Goal: Information Seeking & Learning: Learn about a topic

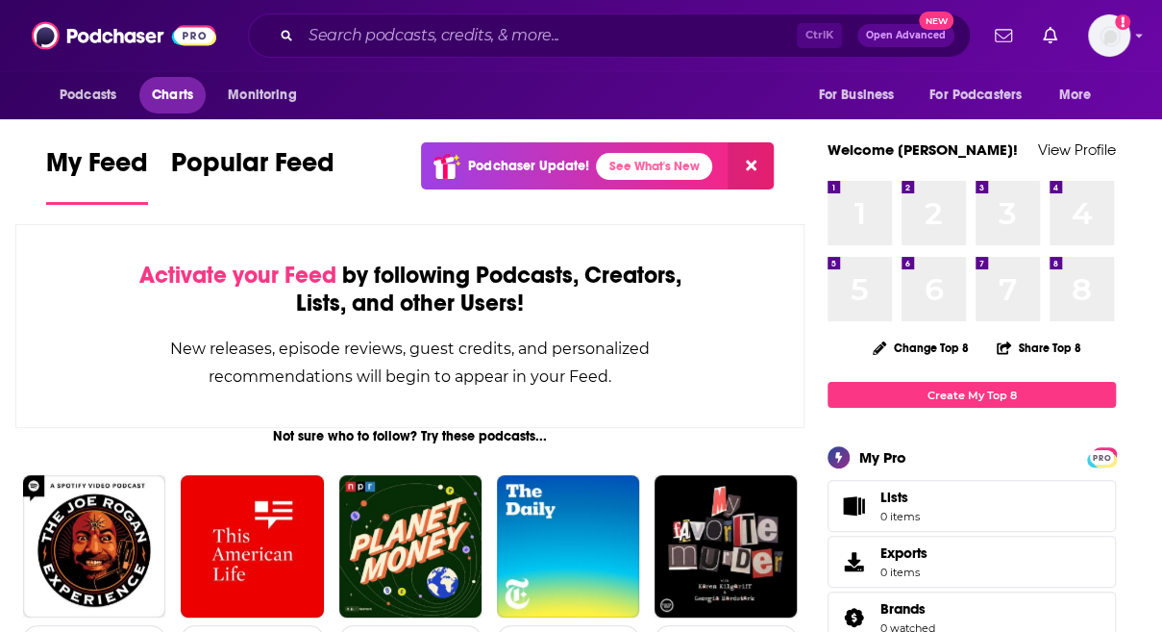
click at [179, 97] on span "Charts" at bounding box center [172, 95] width 41 height 27
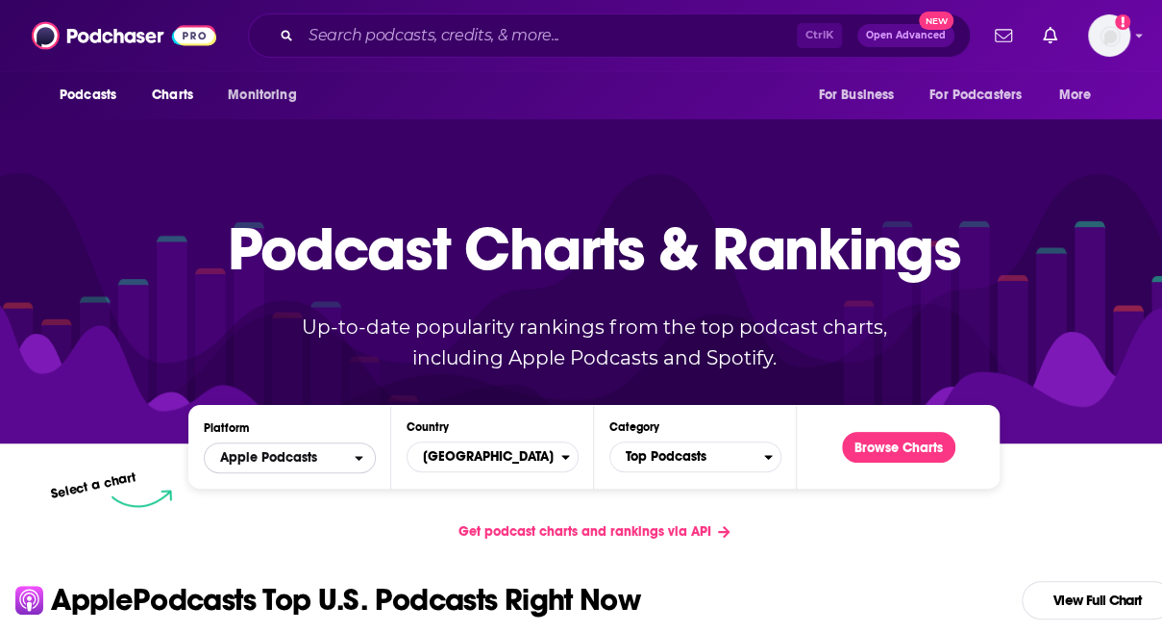
click at [281, 465] on span "Apple Podcasts" at bounding box center [280, 457] width 150 height 33
click at [504, 466] on span "United States" at bounding box center [485, 456] width 154 height 33
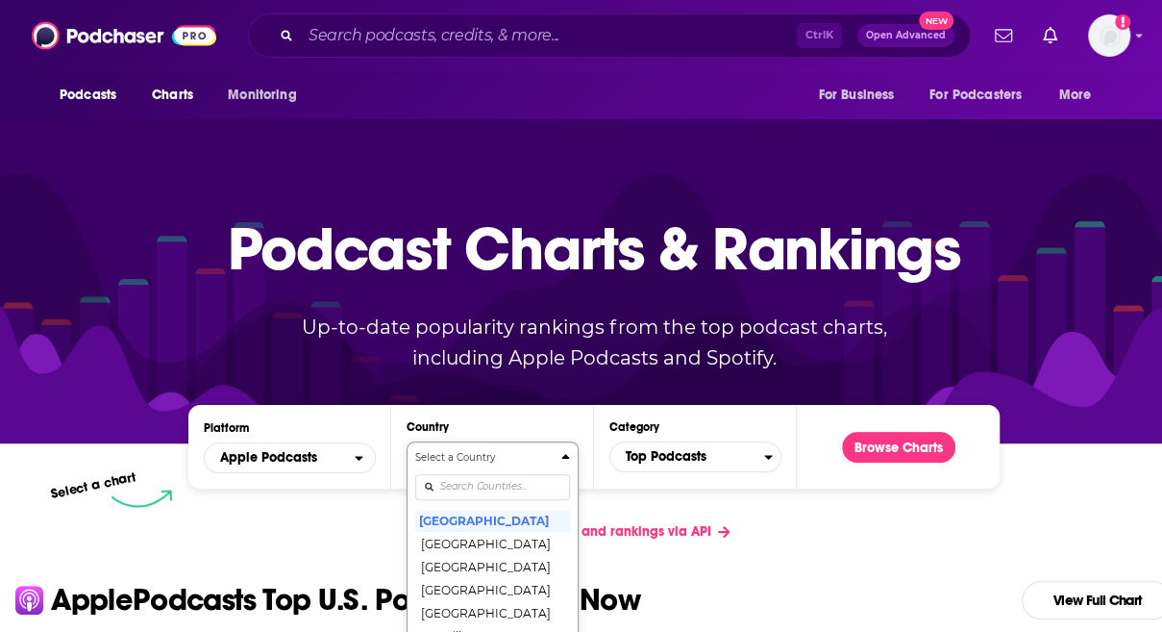
scroll to position [171, 0]
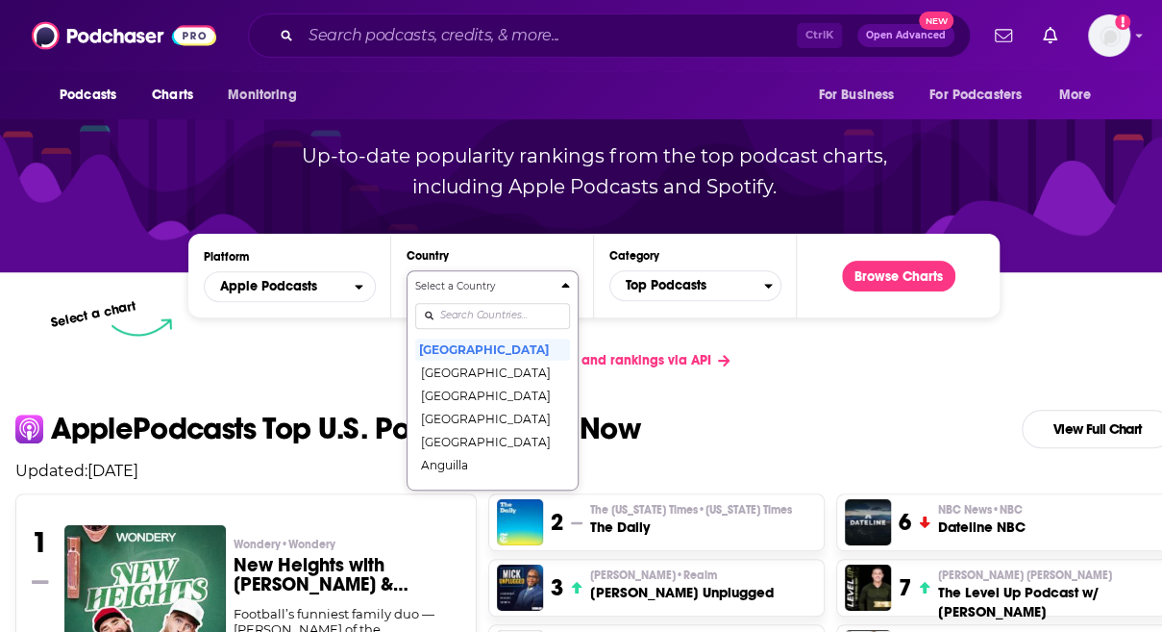
click at [500, 485] on button "Select a Country United States Afghanistan Albania Algeria Angola Anguilla Anti…" at bounding box center [493, 380] width 172 height 220
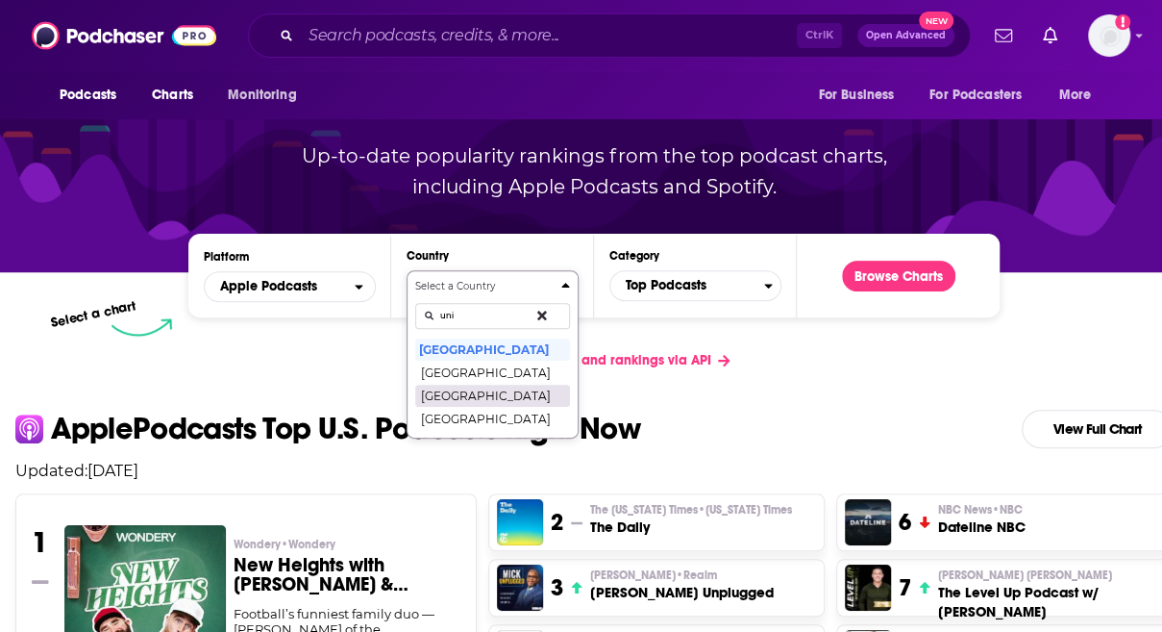
type input "uni"
click at [496, 388] on button "[GEOGRAPHIC_DATA]" at bounding box center [492, 395] width 155 height 23
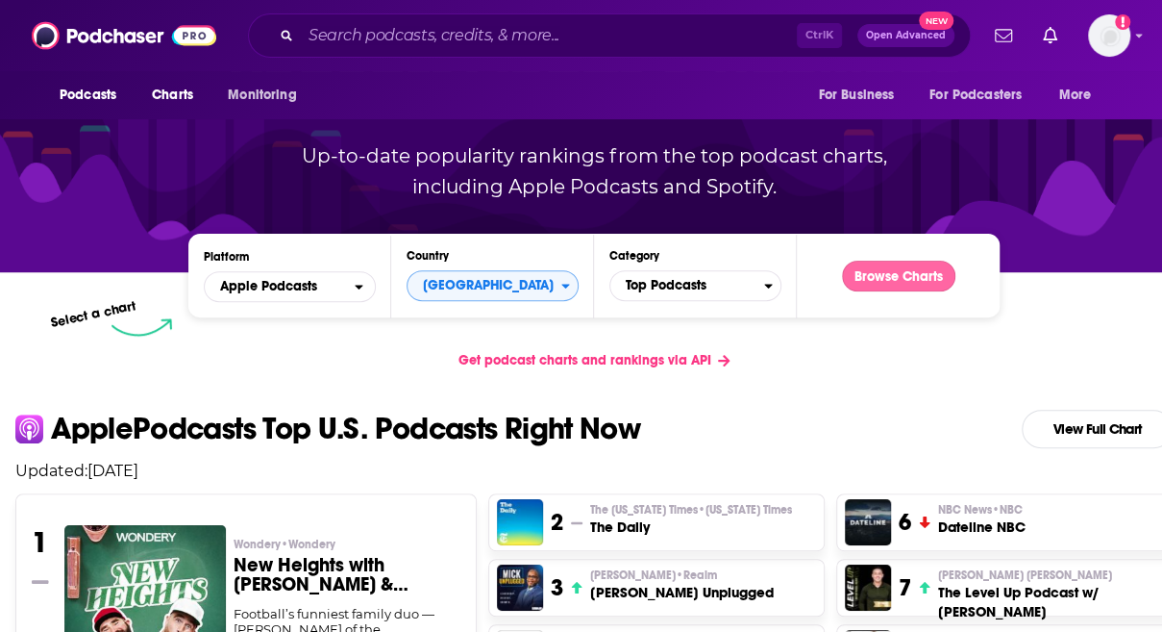
click at [858, 269] on button "Browse Charts" at bounding box center [898, 276] width 113 height 31
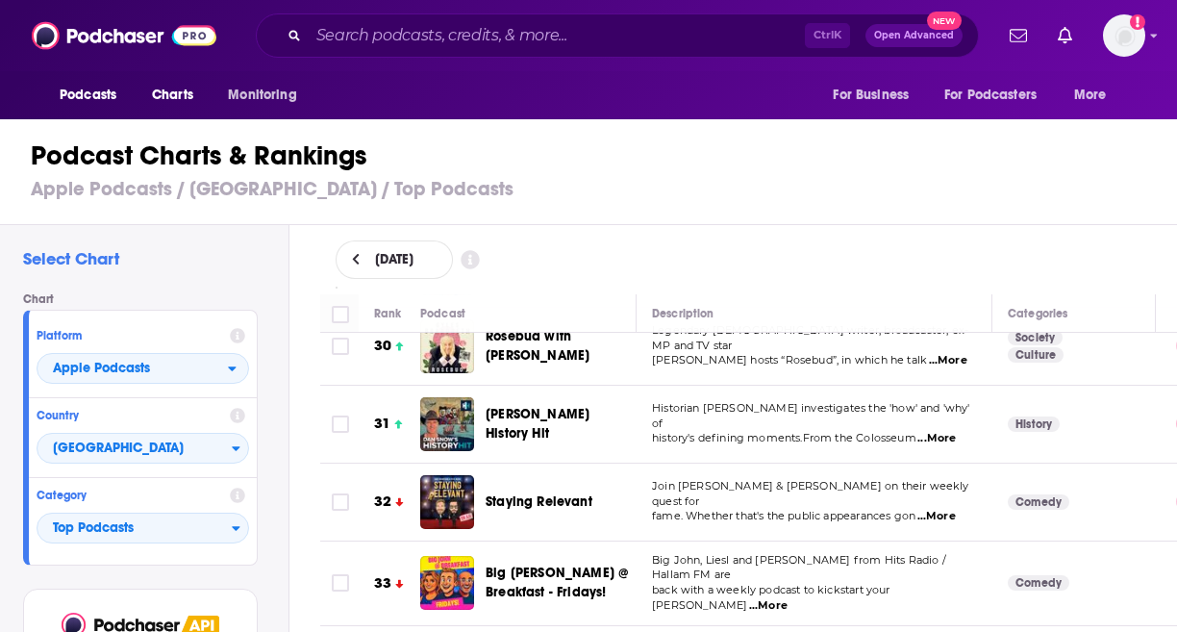
scroll to position [2341, 0]
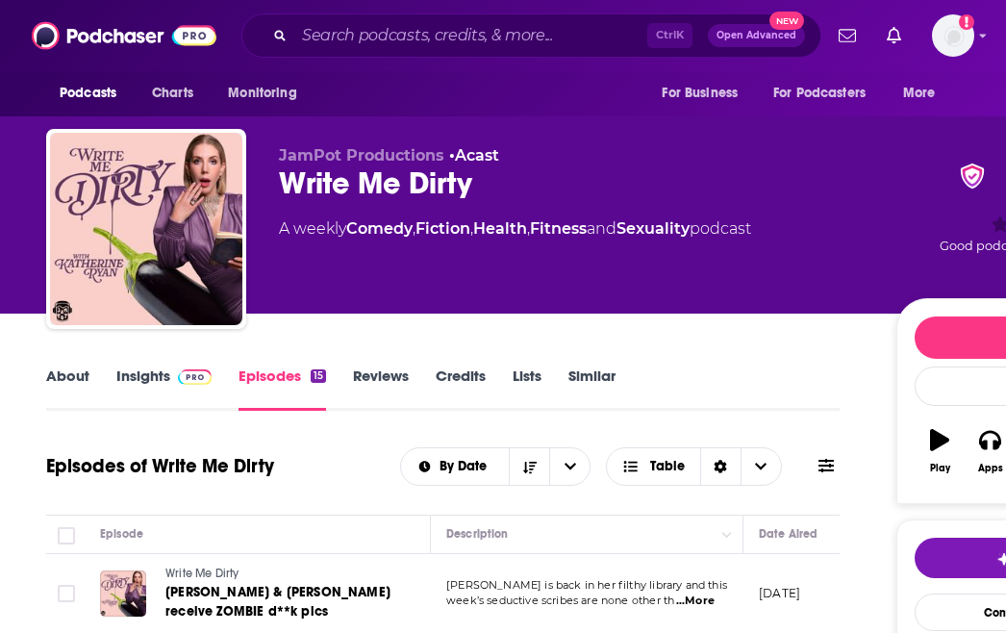
scroll to position [244, 0]
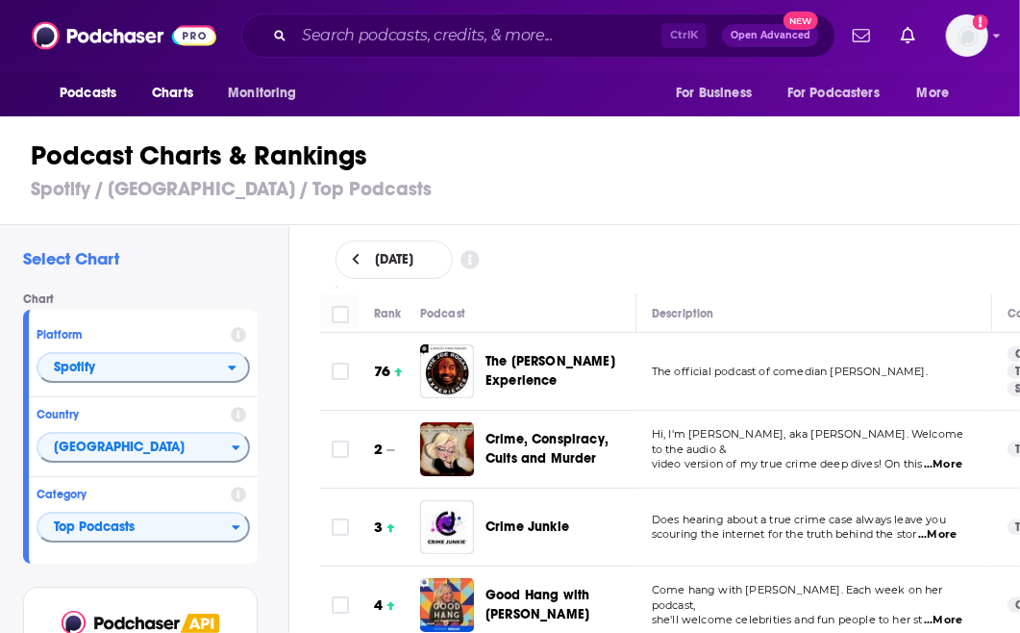
scroll to position [3557, 0]
